Goal: Task Accomplishment & Management: Manage account settings

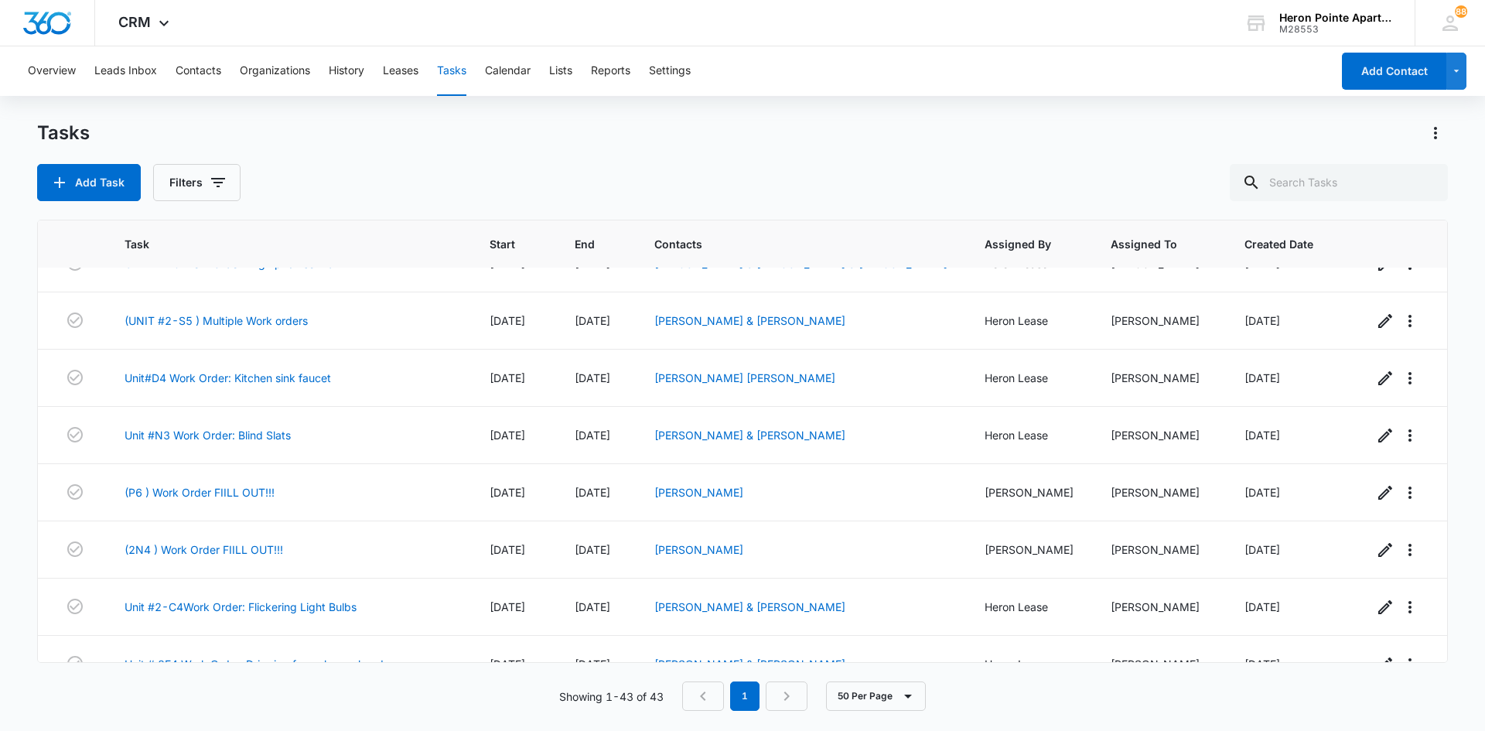
scroll to position [2067, 0]
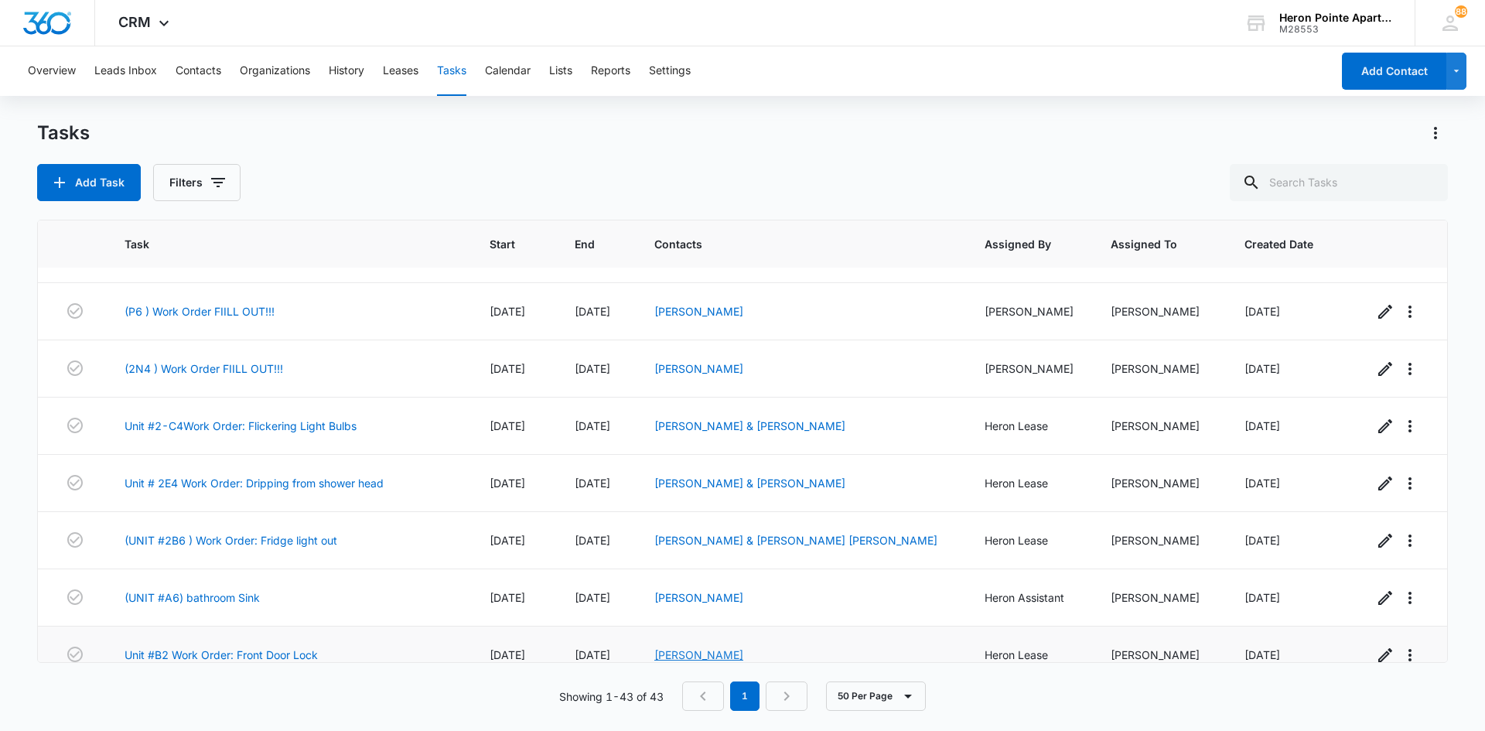
click at [695, 648] on link "[PERSON_NAME]" at bounding box center [698, 654] width 89 height 13
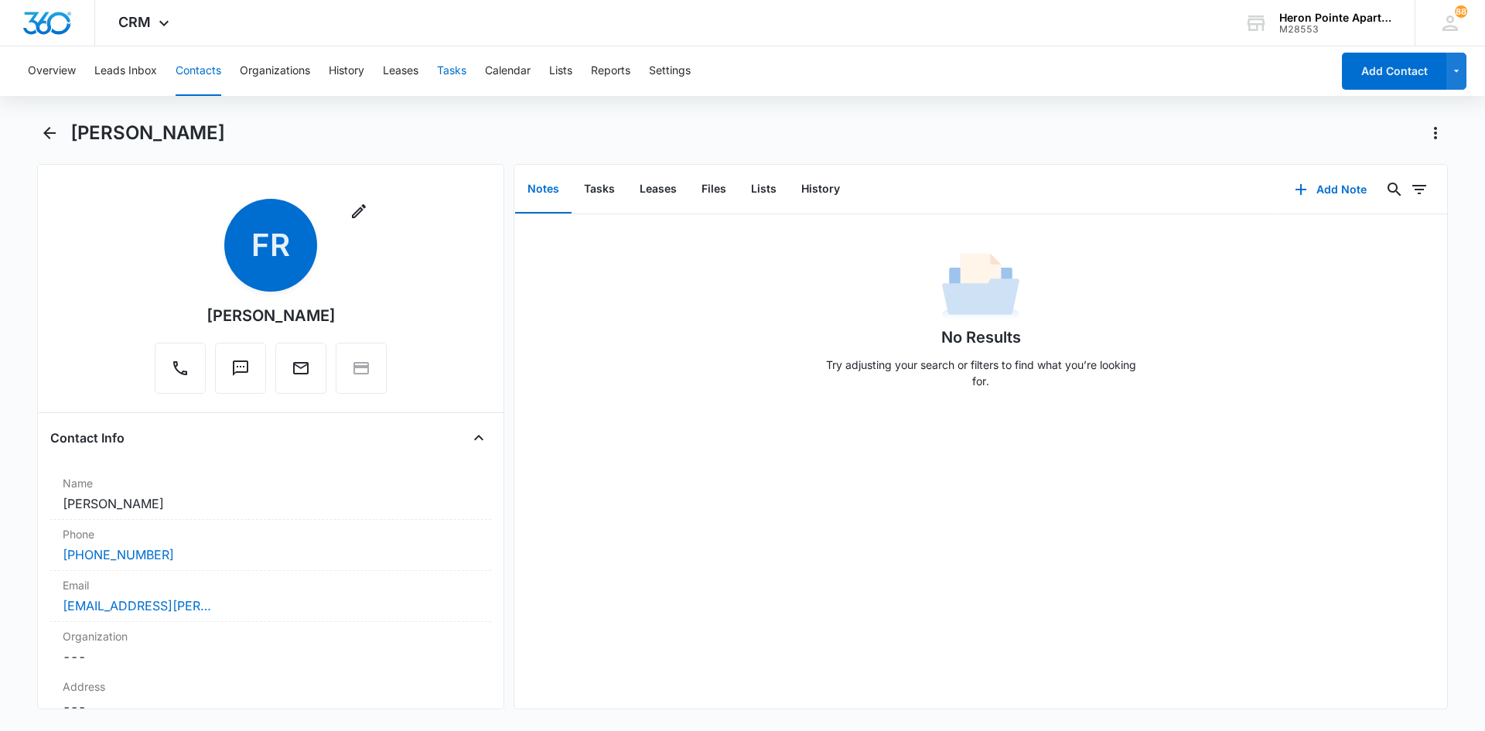
click at [450, 65] on button "Tasks" at bounding box center [451, 71] width 29 height 50
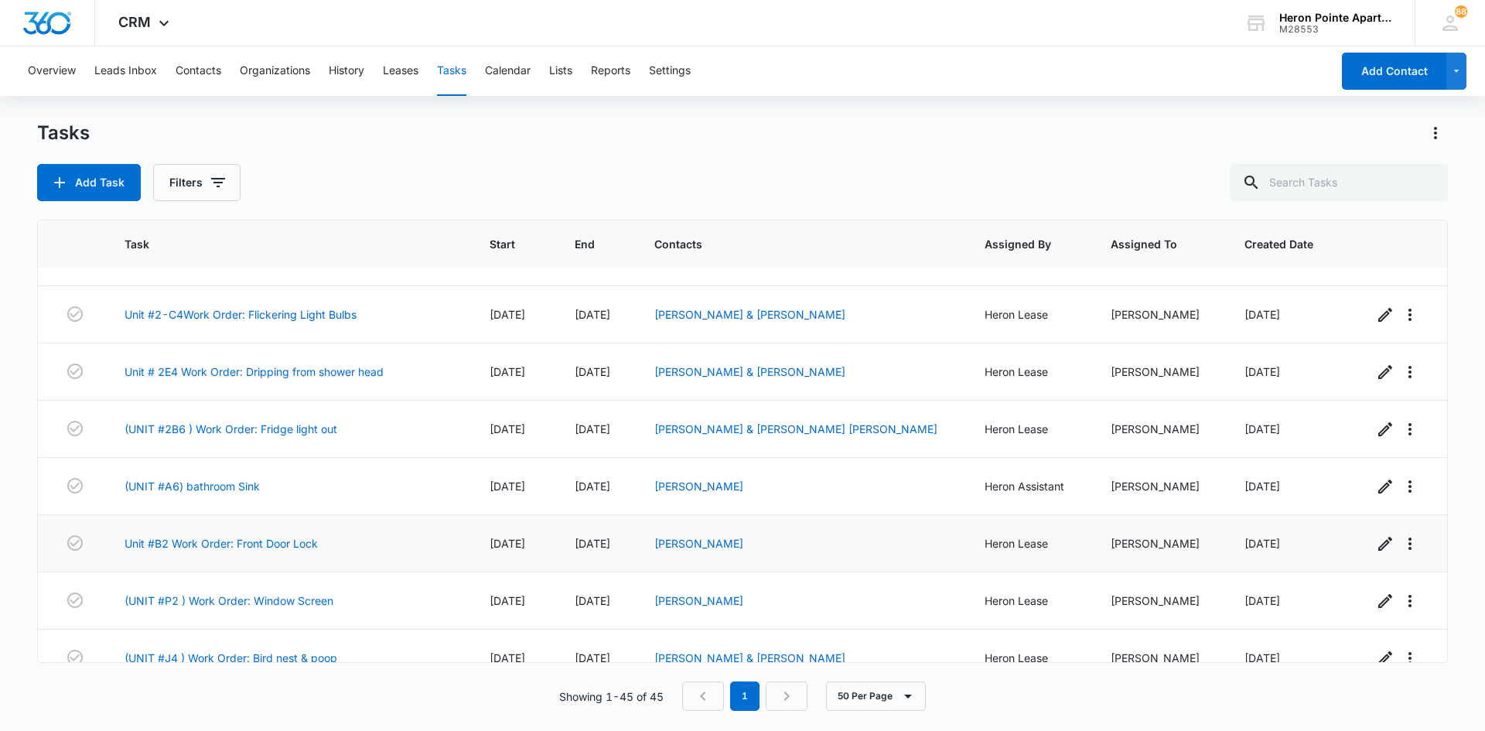
scroll to position [2181, 0]
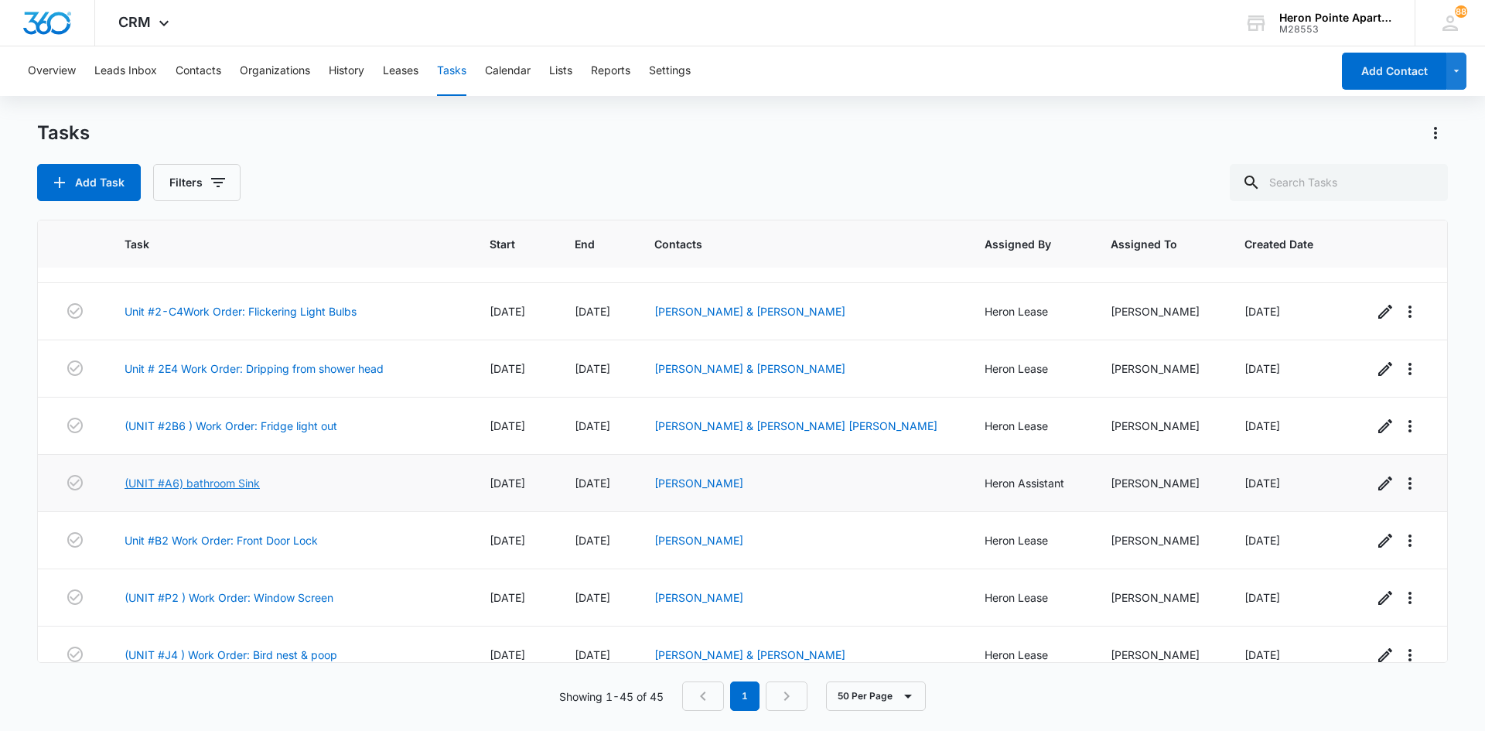
click at [231, 475] on link "(UNIT #A6) bathroom Sink" at bounding box center [192, 483] width 135 height 16
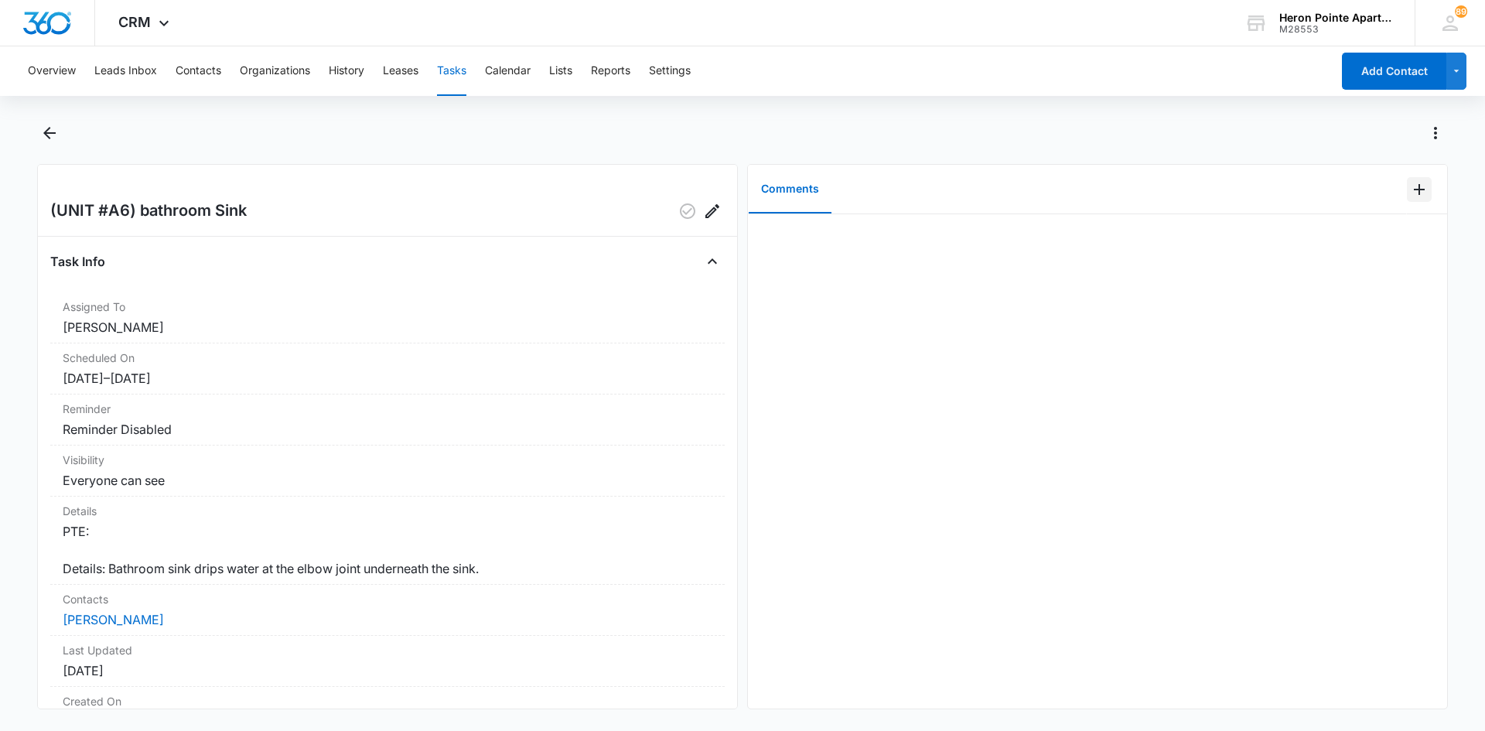
click at [1414, 189] on icon "Add Comment" at bounding box center [1419, 189] width 11 height 11
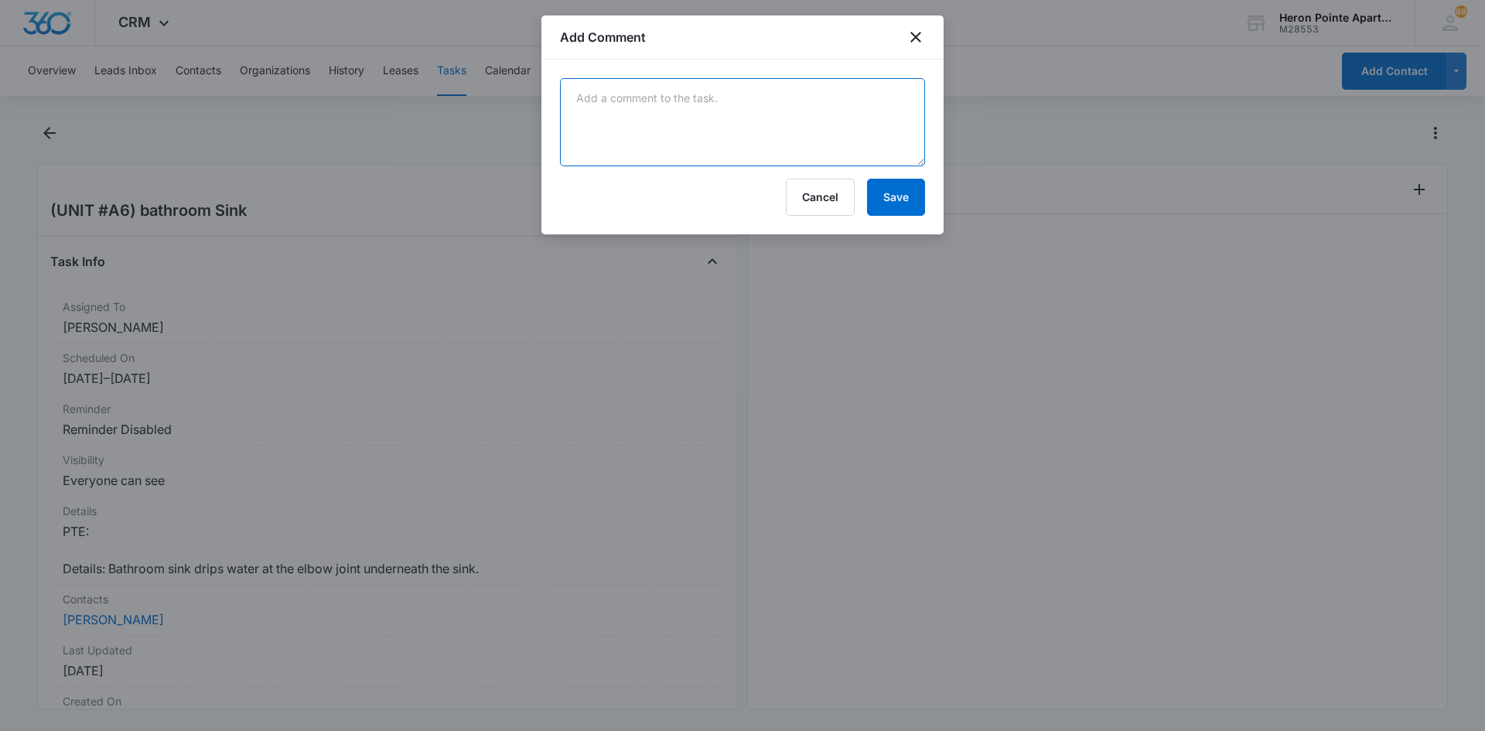
click at [656, 110] on textarea at bounding box center [742, 122] width 365 height 88
type textarea "Plumbing was loose and seal was bad. Replaced seal and tightened plumbing, no w…"
click at [903, 196] on button "Save" at bounding box center [896, 197] width 58 height 37
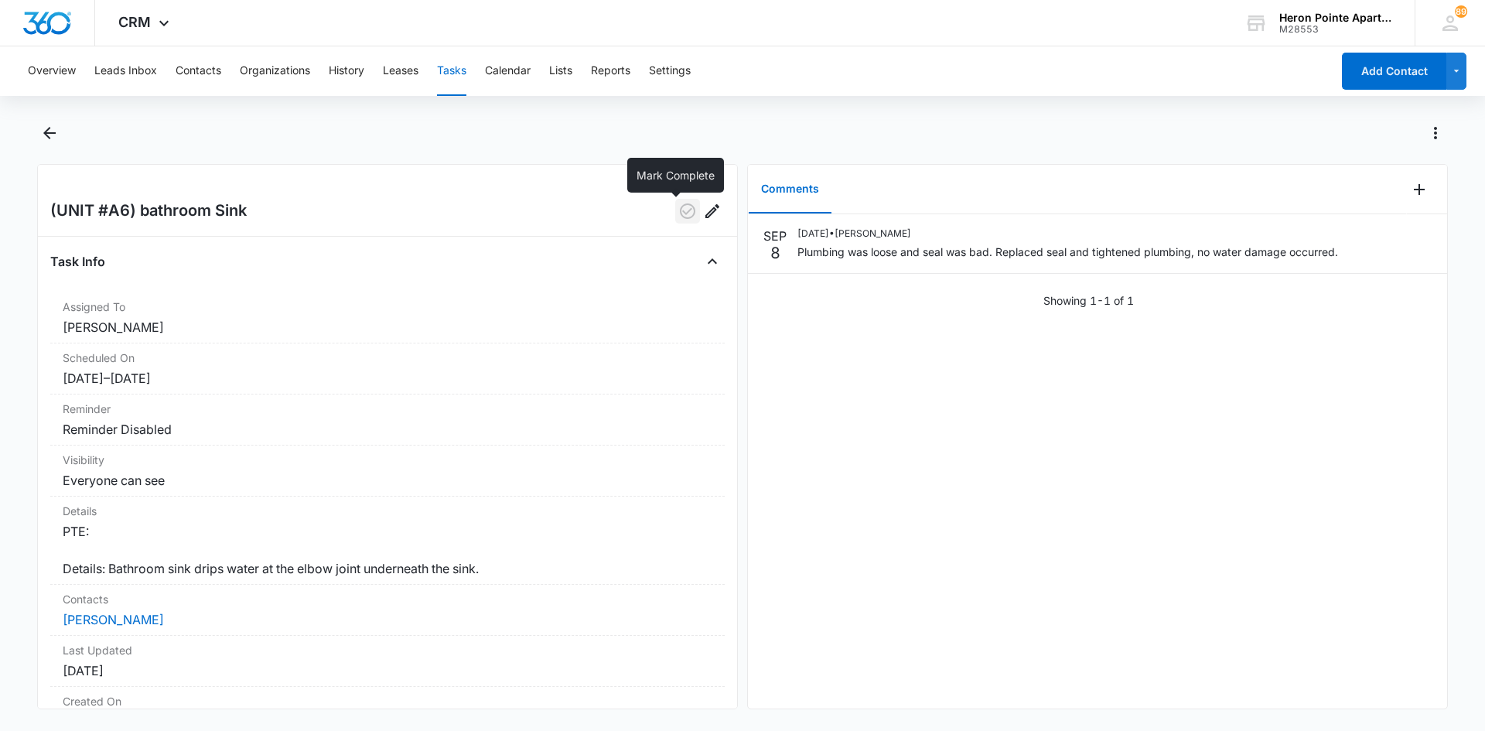
click at [680, 210] on icon "button" at bounding box center [687, 211] width 19 height 19
click at [462, 73] on button "Tasks" at bounding box center [451, 71] width 29 height 50
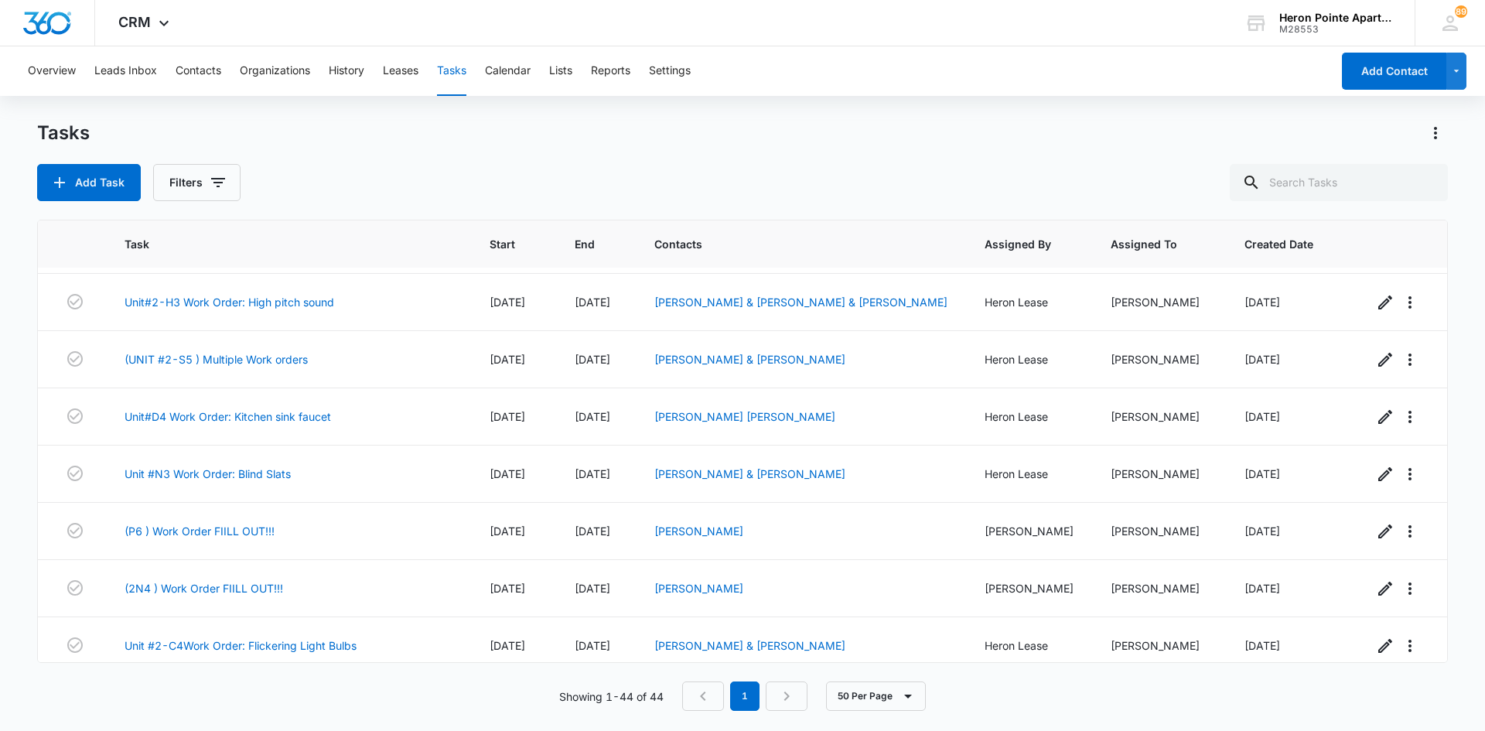
scroll to position [2124, 0]
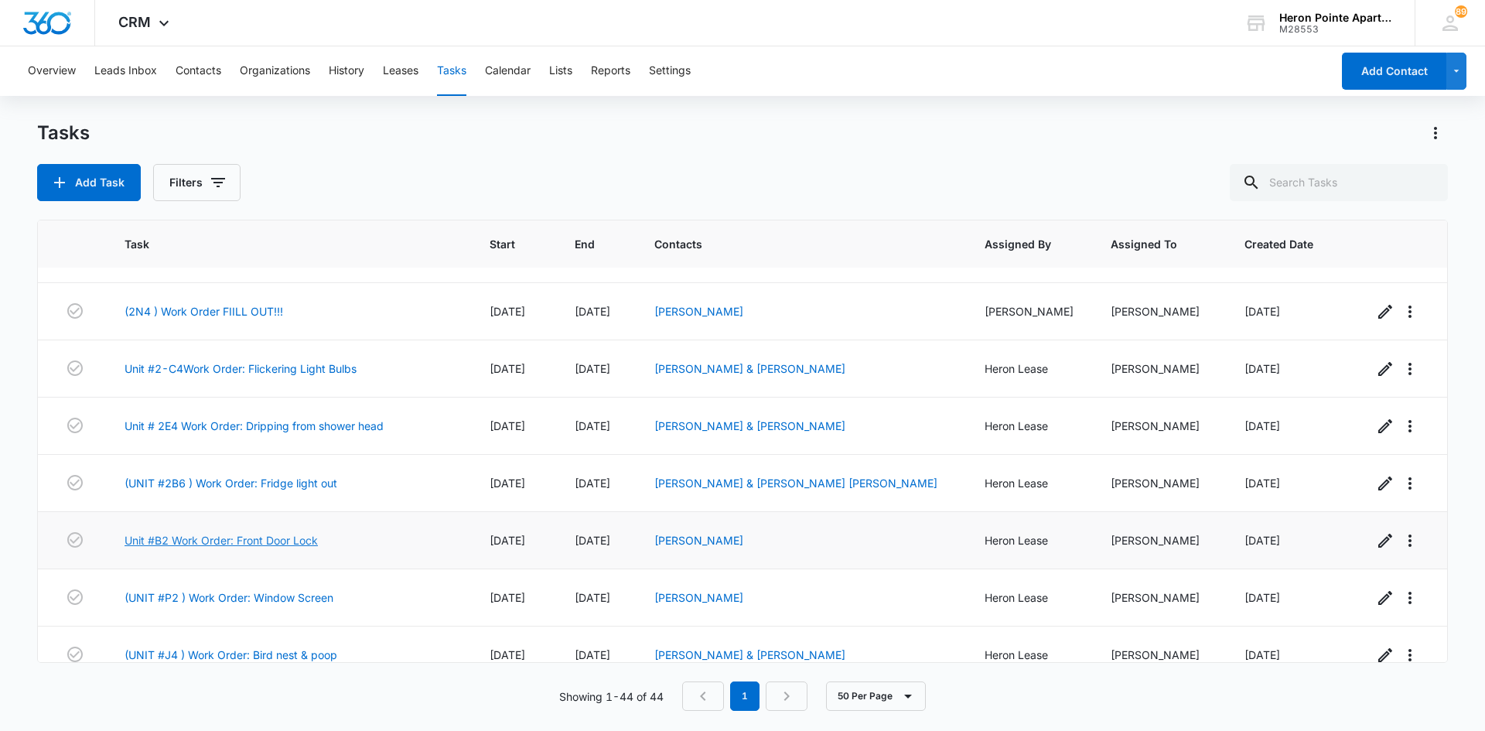
click at [253, 532] on link "Unit #B2 Work Order: Front Door Lock" at bounding box center [221, 540] width 193 height 16
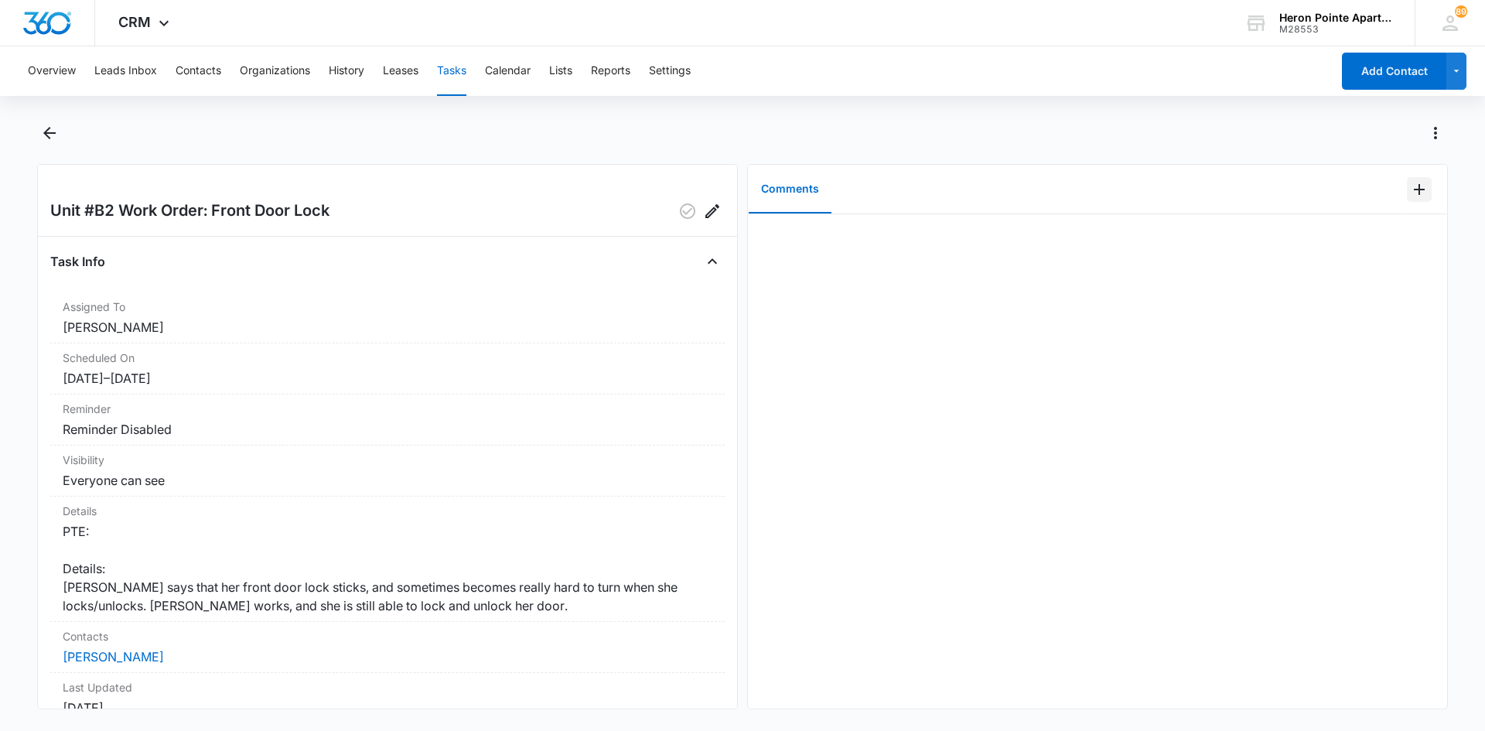
click at [1412, 196] on icon "Add Comment" at bounding box center [1419, 189] width 19 height 19
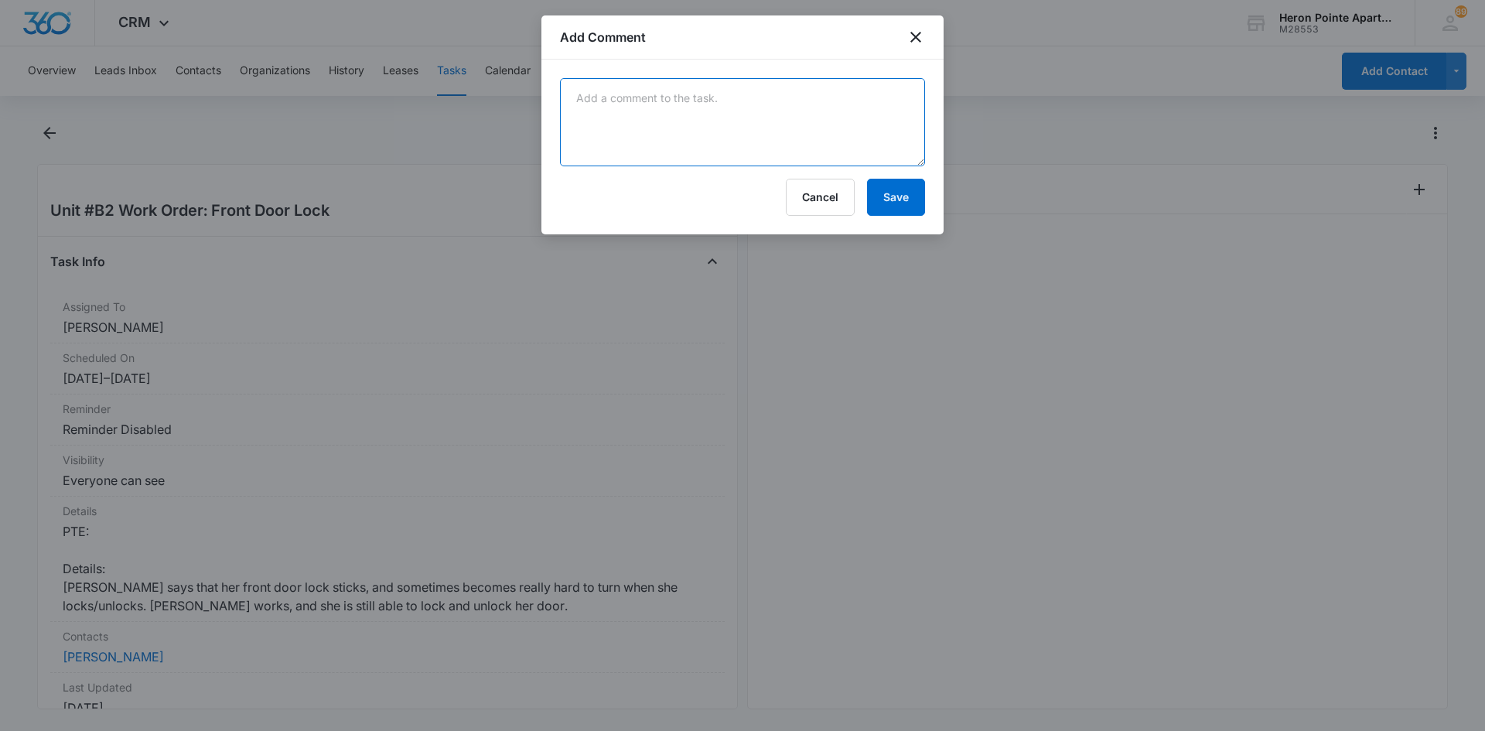
click at [683, 116] on textarea at bounding box center [742, 122] width 365 height 88
type textarea "Tested lock several times, could not find issue. Lock was smooth and working pr…"
click at [904, 198] on button "Save" at bounding box center [896, 197] width 58 height 37
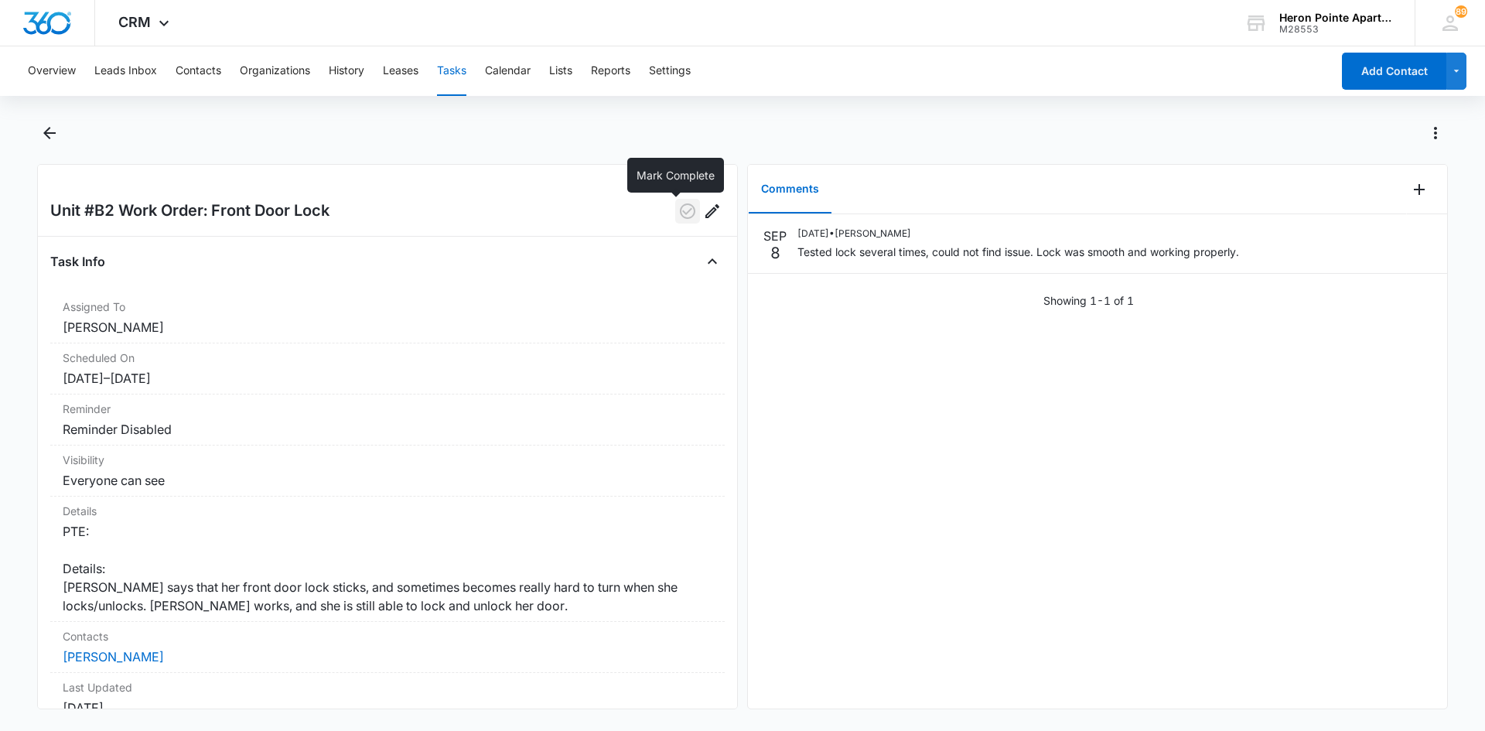
click at [681, 205] on icon "button" at bounding box center [687, 211] width 19 height 19
click at [461, 67] on button "Tasks" at bounding box center [451, 71] width 29 height 50
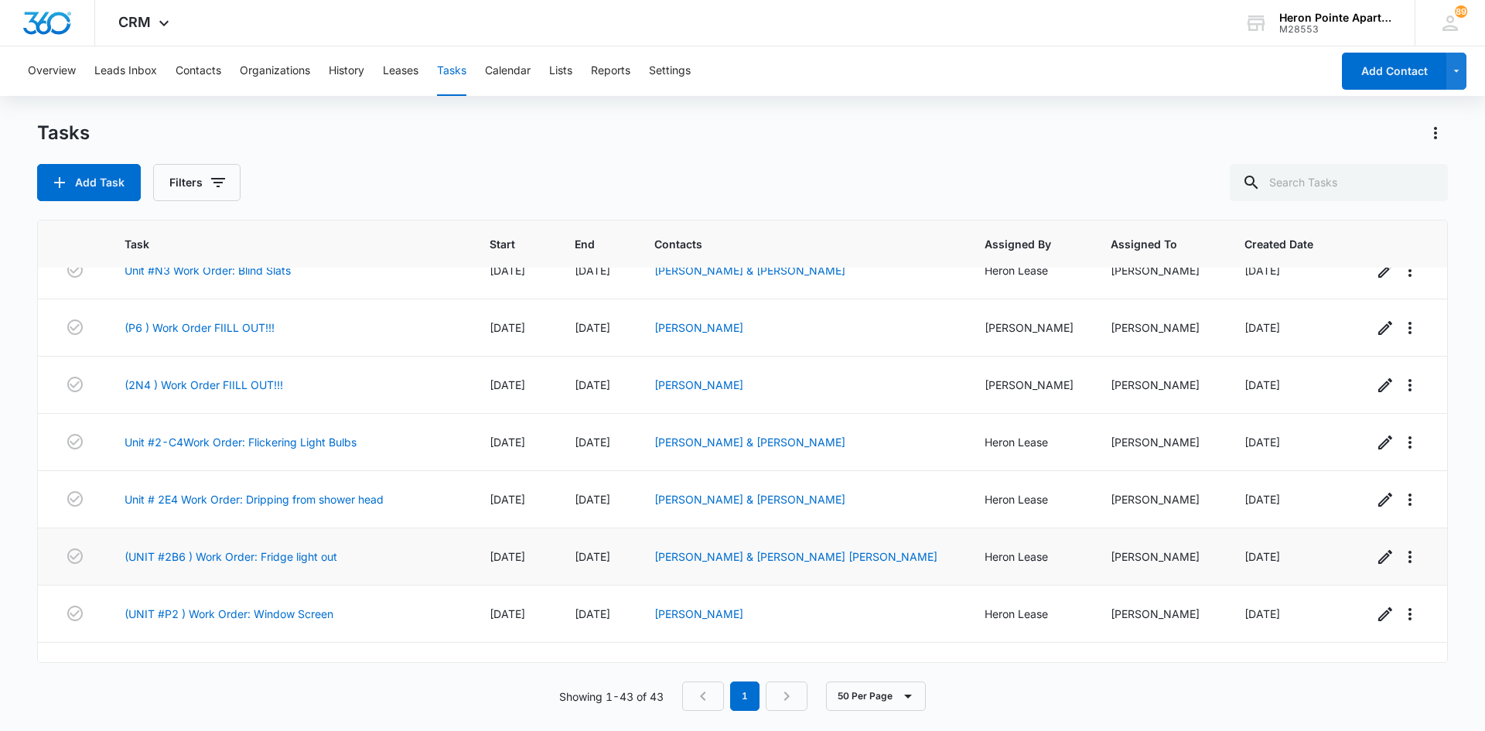
scroll to position [2067, 0]
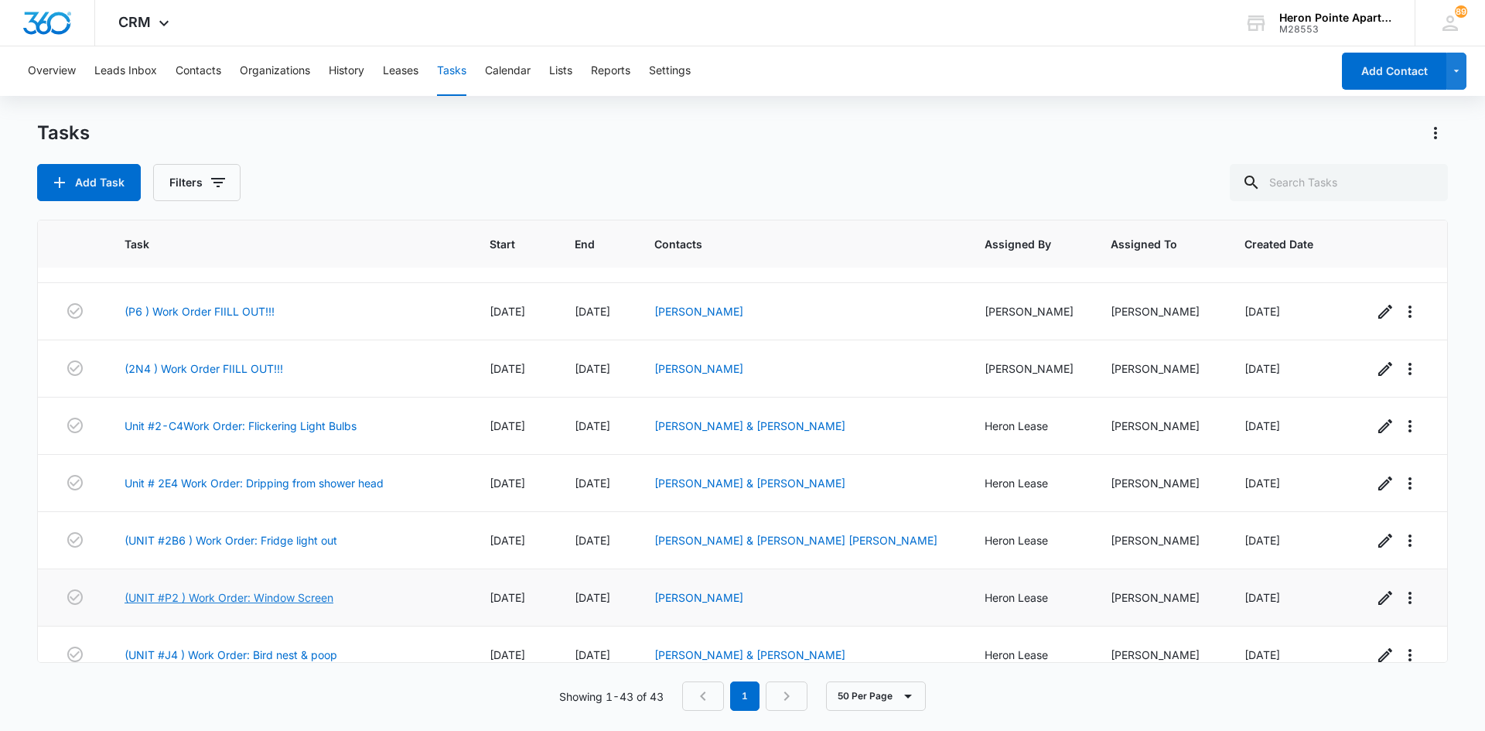
click at [256, 589] on link "(UNIT #P2 ) Work Order: Window Screen" at bounding box center [229, 597] width 209 height 16
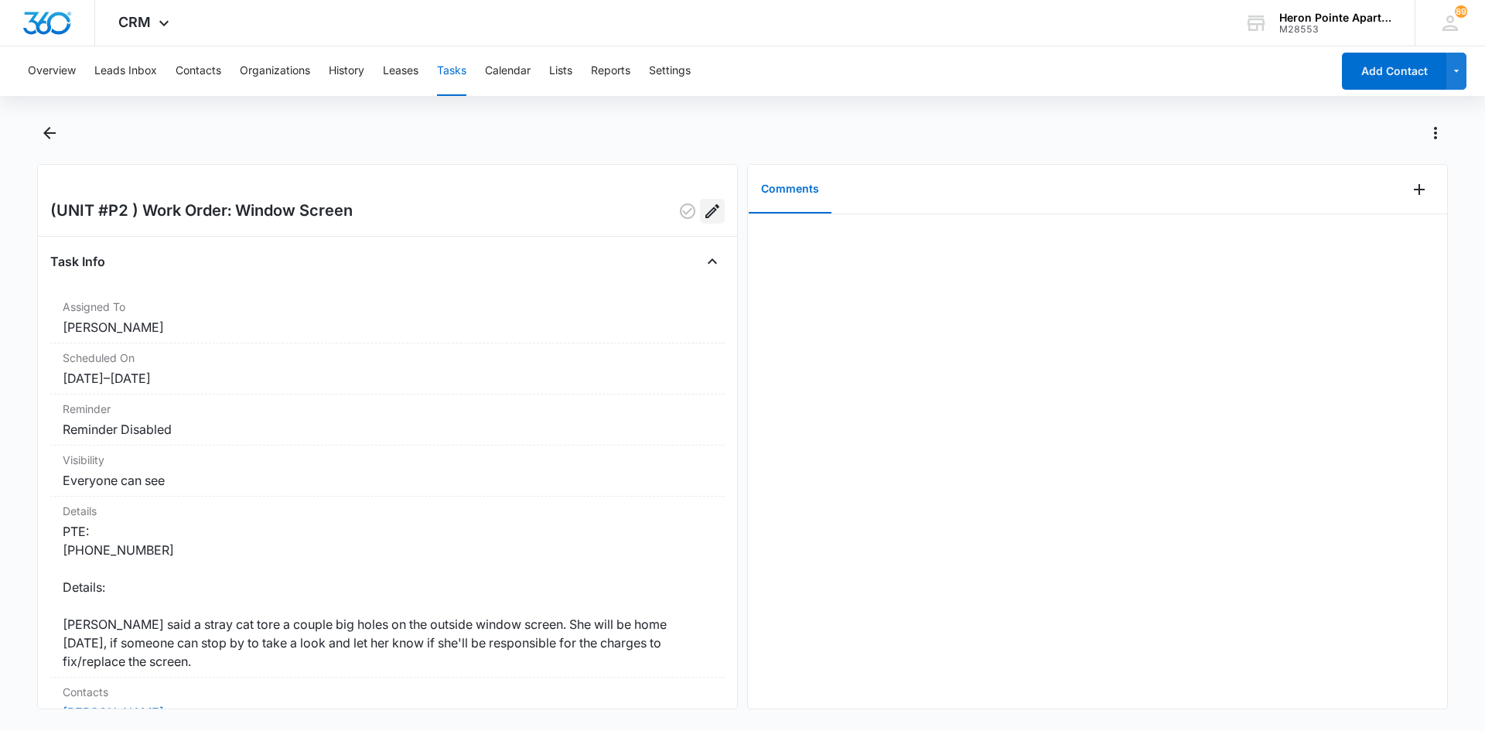
click at [703, 210] on icon "Edit" at bounding box center [712, 211] width 19 height 19
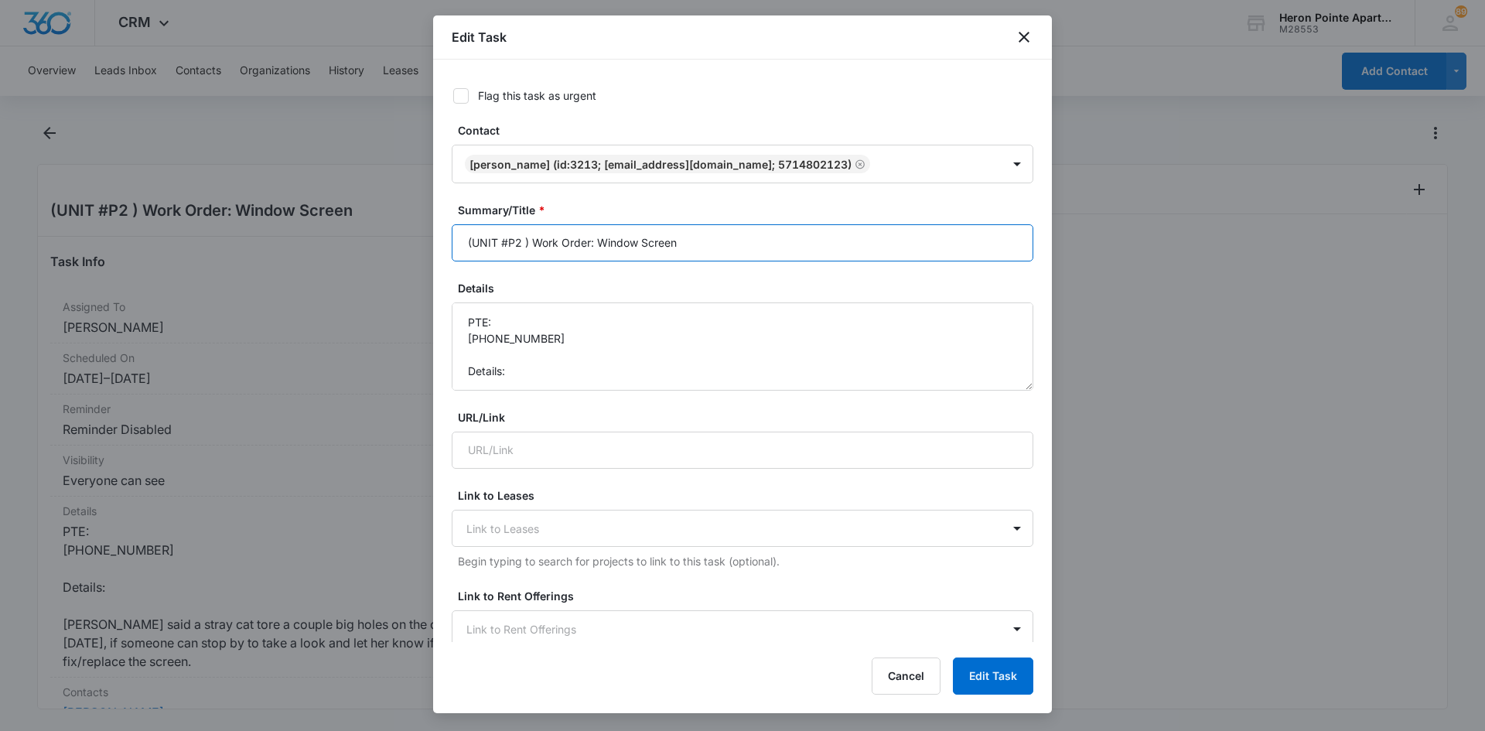
click at [518, 244] on input "(UNIT #P2 ) Work Order: Window Screen" at bounding box center [743, 242] width 582 height 37
type input "(UNIT #P4 ) Work Order: Window Screen"
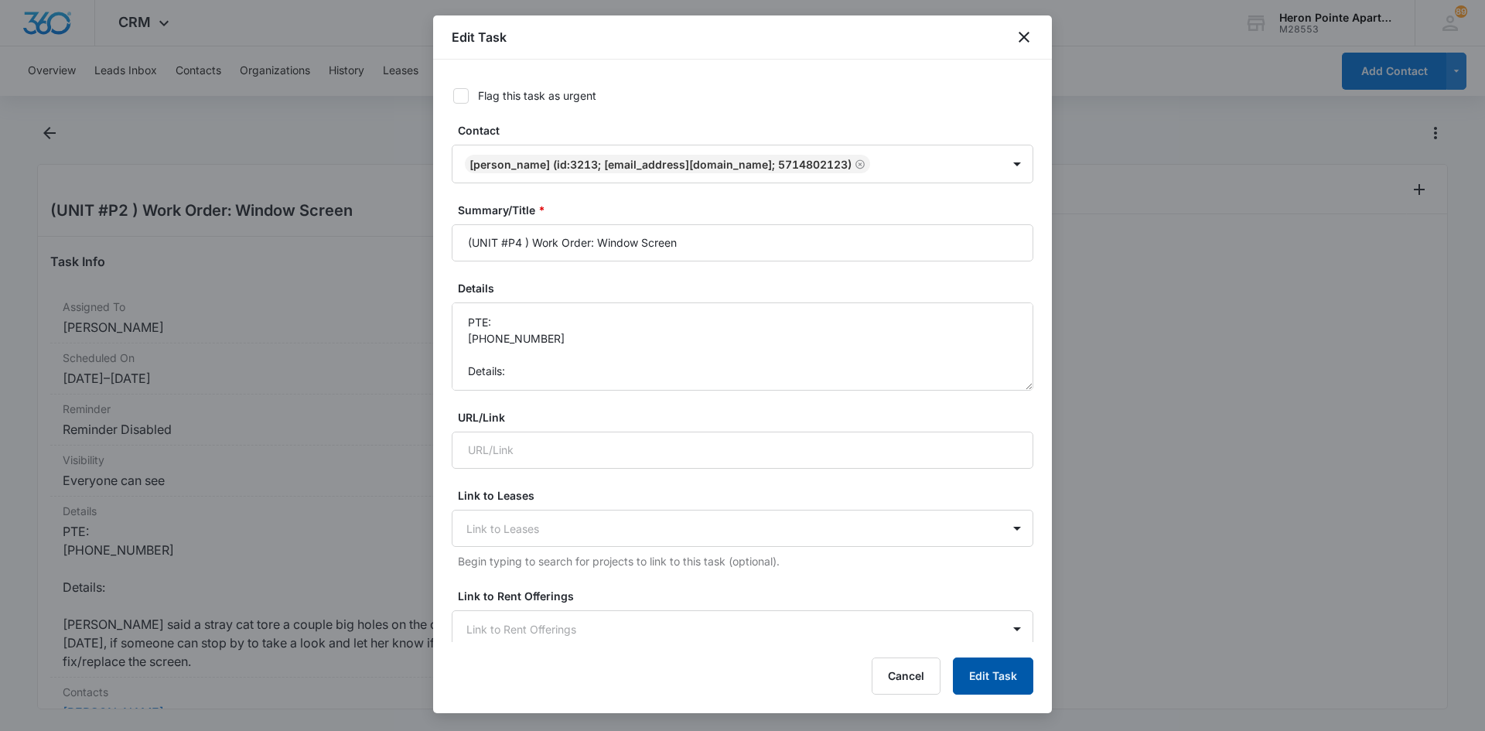
click at [996, 678] on button "Edit Task" at bounding box center [993, 676] width 80 height 37
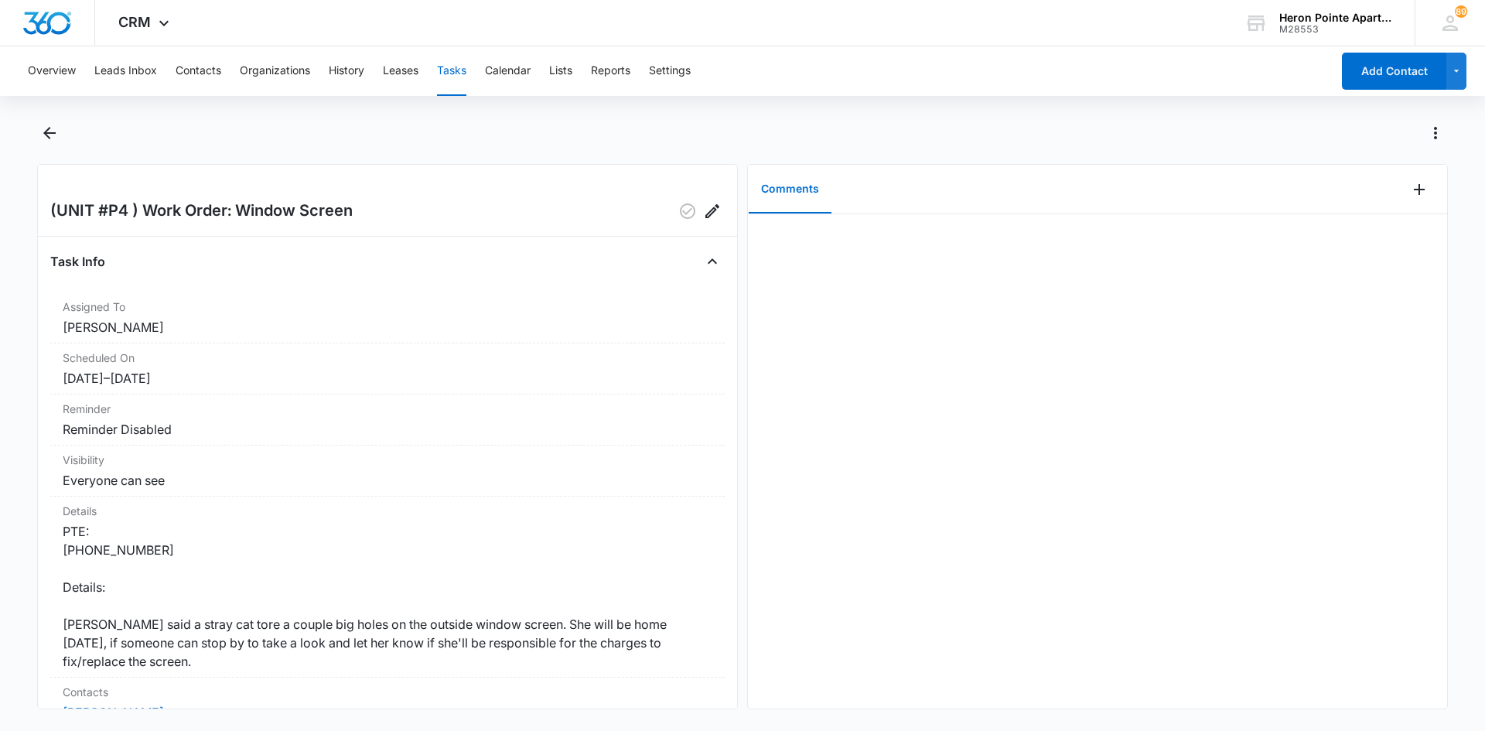
click at [455, 72] on button "Tasks" at bounding box center [451, 71] width 29 height 50
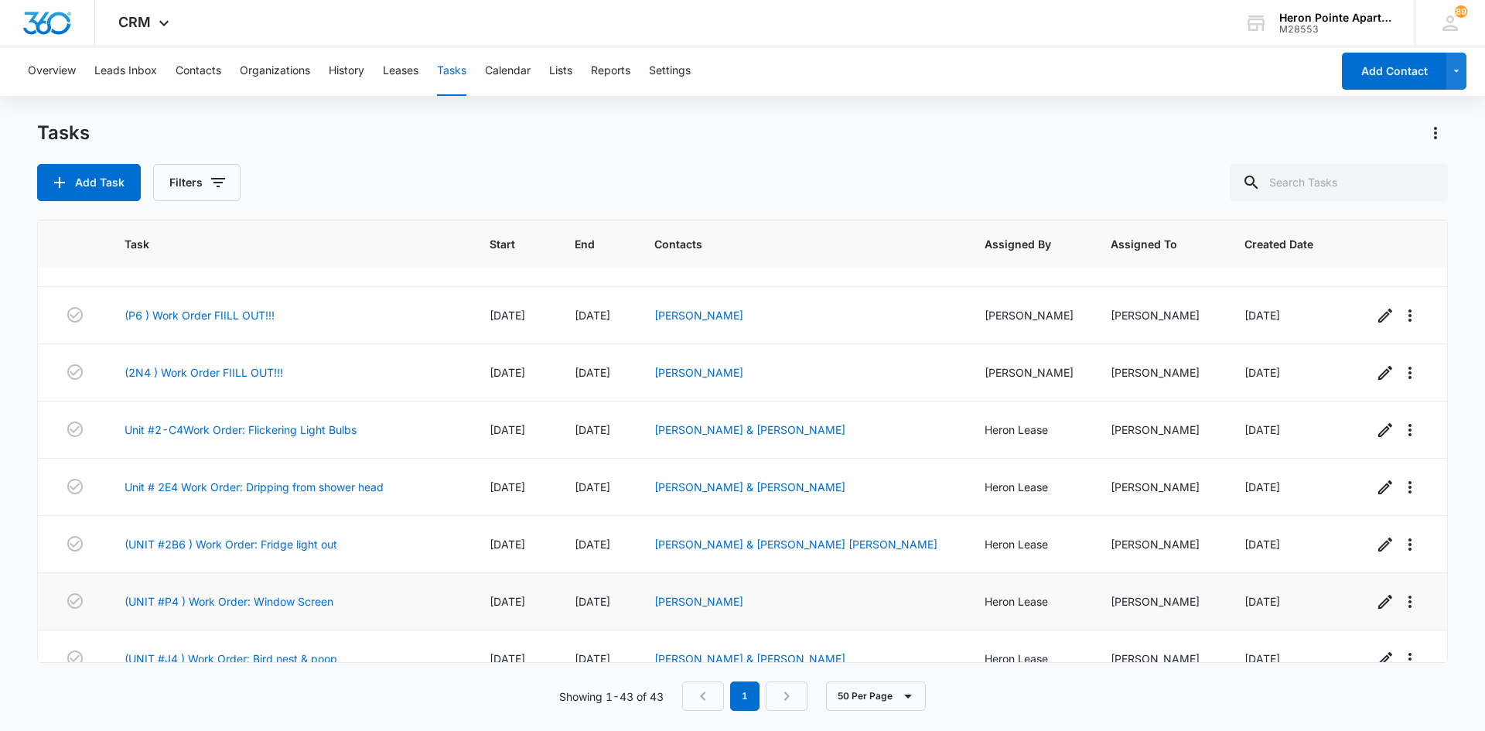
scroll to position [2067, 0]
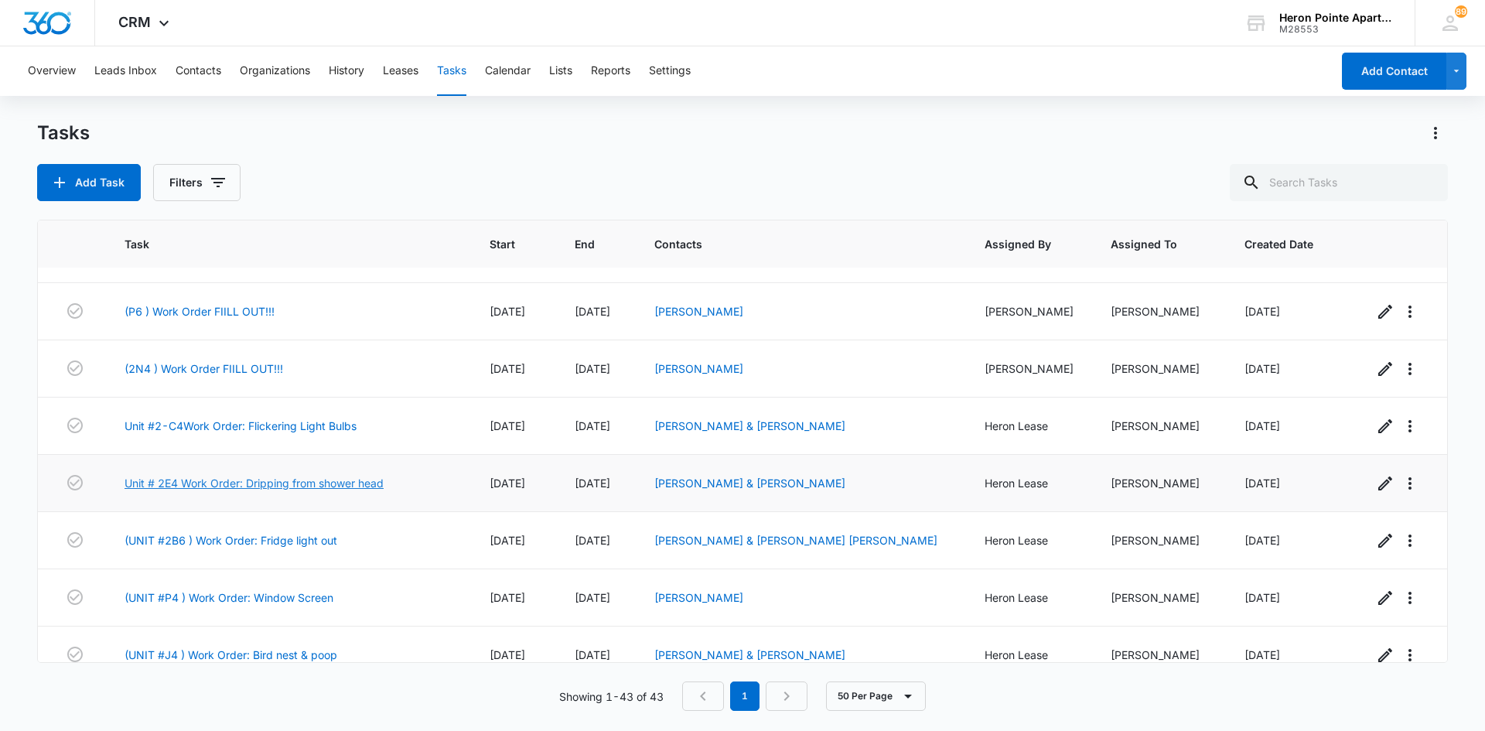
click at [299, 475] on link "Unit # 2E4 Work Order: Dripping from shower head" at bounding box center [254, 483] width 259 height 16
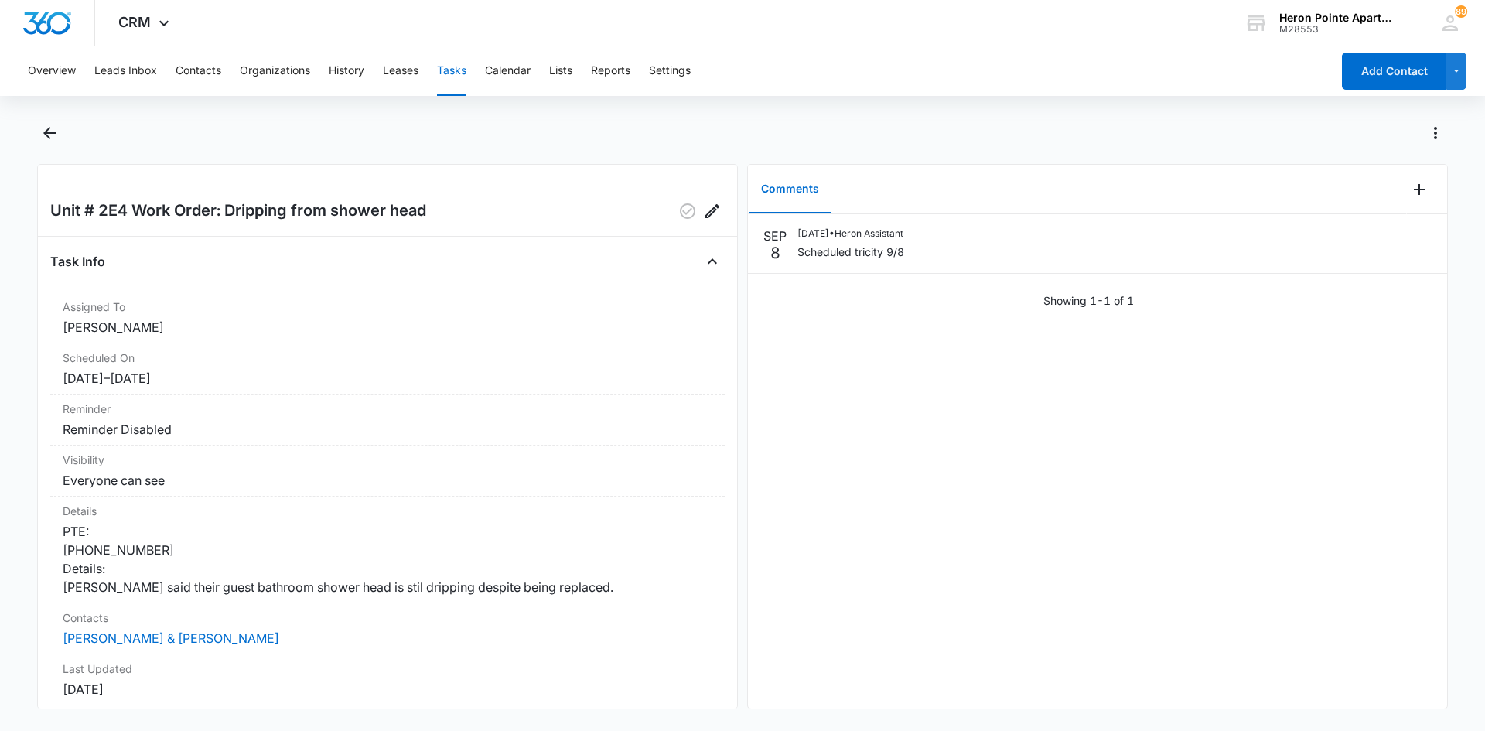
click at [460, 67] on button "Tasks" at bounding box center [451, 71] width 29 height 50
